Goal: Information Seeking & Learning: Learn about a topic

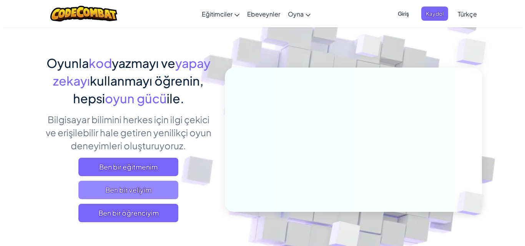
scroll to position [38, 0]
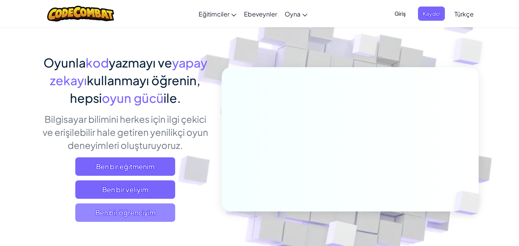
click at [137, 207] on span "Ben bir öğrenciyim" at bounding box center [125, 213] width 100 height 18
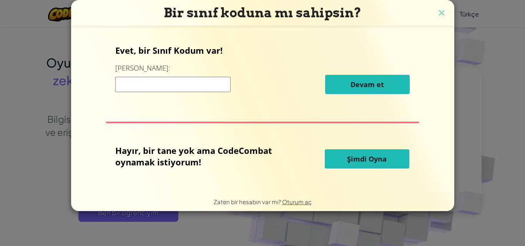
click at [204, 81] on input at bounding box center [172, 84] width 115 height 15
type input "ricesideduck"
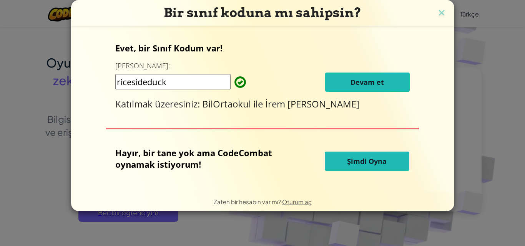
click at [359, 86] on span "Devam et" at bounding box center [366, 82] width 33 height 9
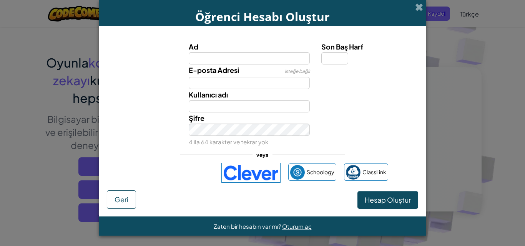
click at [226, 58] on input "Ad" at bounding box center [249, 58] width 121 height 12
type input "BJKŞ12"
click at [345, 61] on div "Son Baş Harf" at bounding box center [368, 52] width 95 height 23
click at [339, 58] on input "Son Baş Harf" at bounding box center [334, 58] width 27 height 12
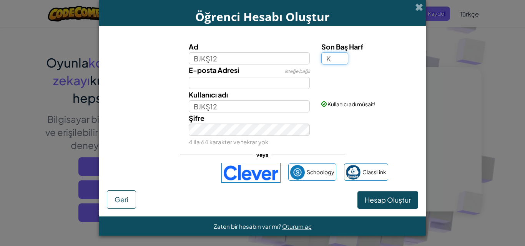
type input "K"
type input "BJKŞ12K"
click at [357, 191] on button "Hesap Oluştur" at bounding box center [387, 200] width 61 height 18
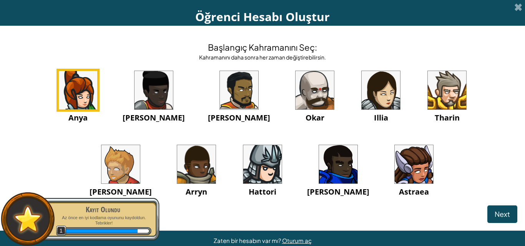
click at [395, 167] on img at bounding box center [414, 164] width 38 height 38
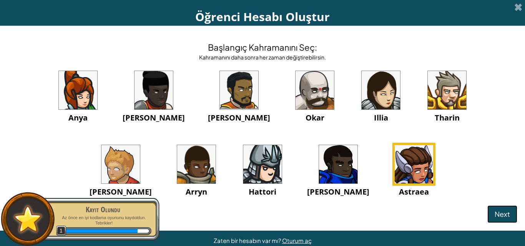
click at [500, 216] on span "Next" at bounding box center [501, 214] width 15 height 9
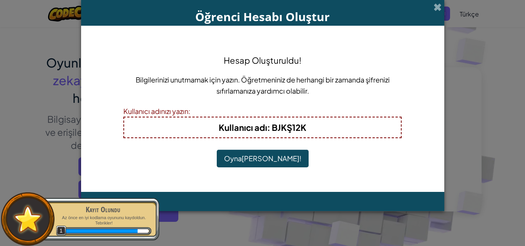
click at [253, 158] on button "Oyna[PERSON_NAME]!" at bounding box center [263, 159] width 92 height 18
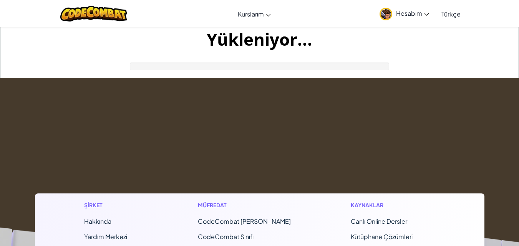
scroll to position [38, 0]
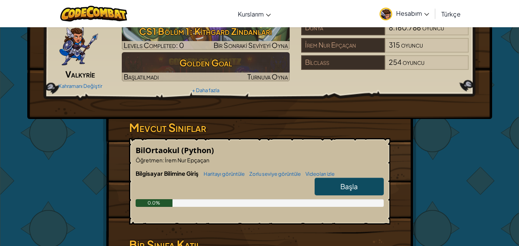
click at [362, 196] on link "Başla" at bounding box center [349, 187] width 69 height 18
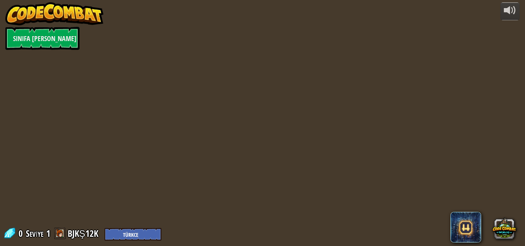
select select "tr"
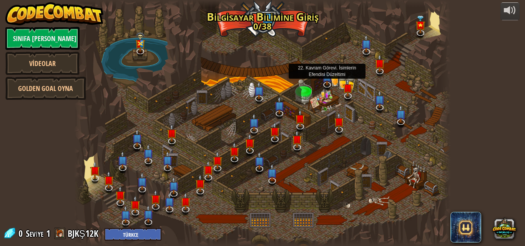
select select "tr"
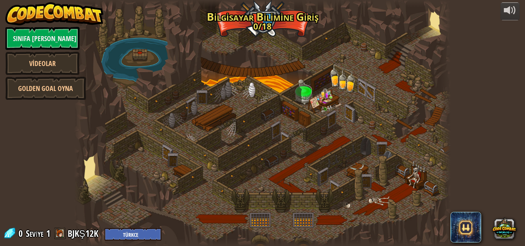
select select "tr"
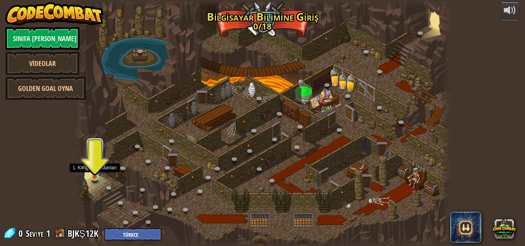
click at [98, 176] on img at bounding box center [94, 168] width 9 height 20
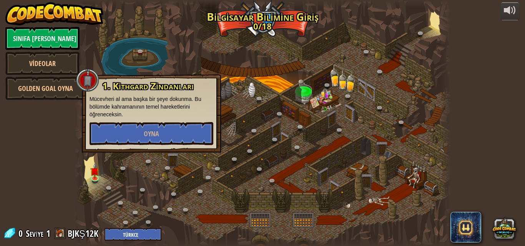
click at [150, 118] on div "1. Kithgard Zindanları Mücevheri al ama başka bir şeye dokunma. Bu bölümde kahr…" at bounding box center [152, 113] width 124 height 64
click at [146, 126] on button "Oyna" at bounding box center [152, 133] width 124 height 23
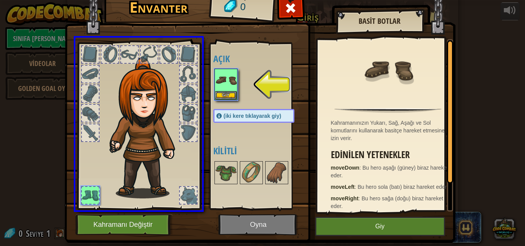
drag, startPoint x: 222, startPoint y: 89, endPoint x: 190, endPoint y: 168, distance: 85.0
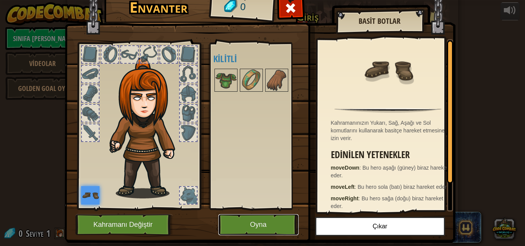
click at [227, 225] on button "Oyna" at bounding box center [258, 224] width 80 height 21
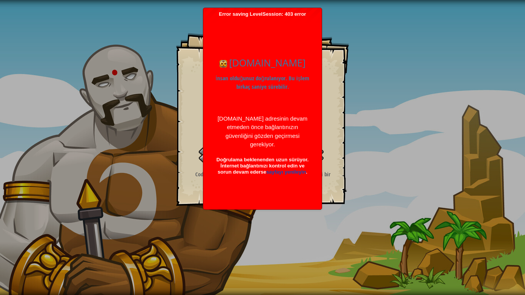
click at [381, 196] on div "Hedefler Çivilerden uzak dur. Mücevheri topla. Seviyeyi Başlat Yüklenemiyor Bu …" at bounding box center [262, 147] width 525 height 295
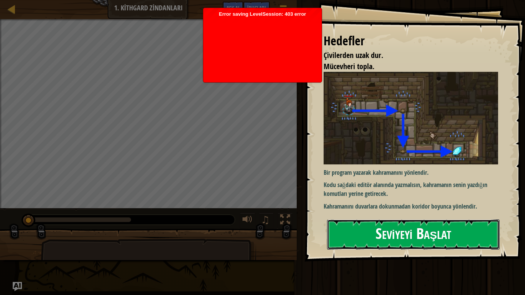
click at [410, 232] on button "Seviyeyi Başlat" at bounding box center [413, 234] width 173 height 30
